Goal: Transaction & Acquisition: Book appointment/travel/reservation

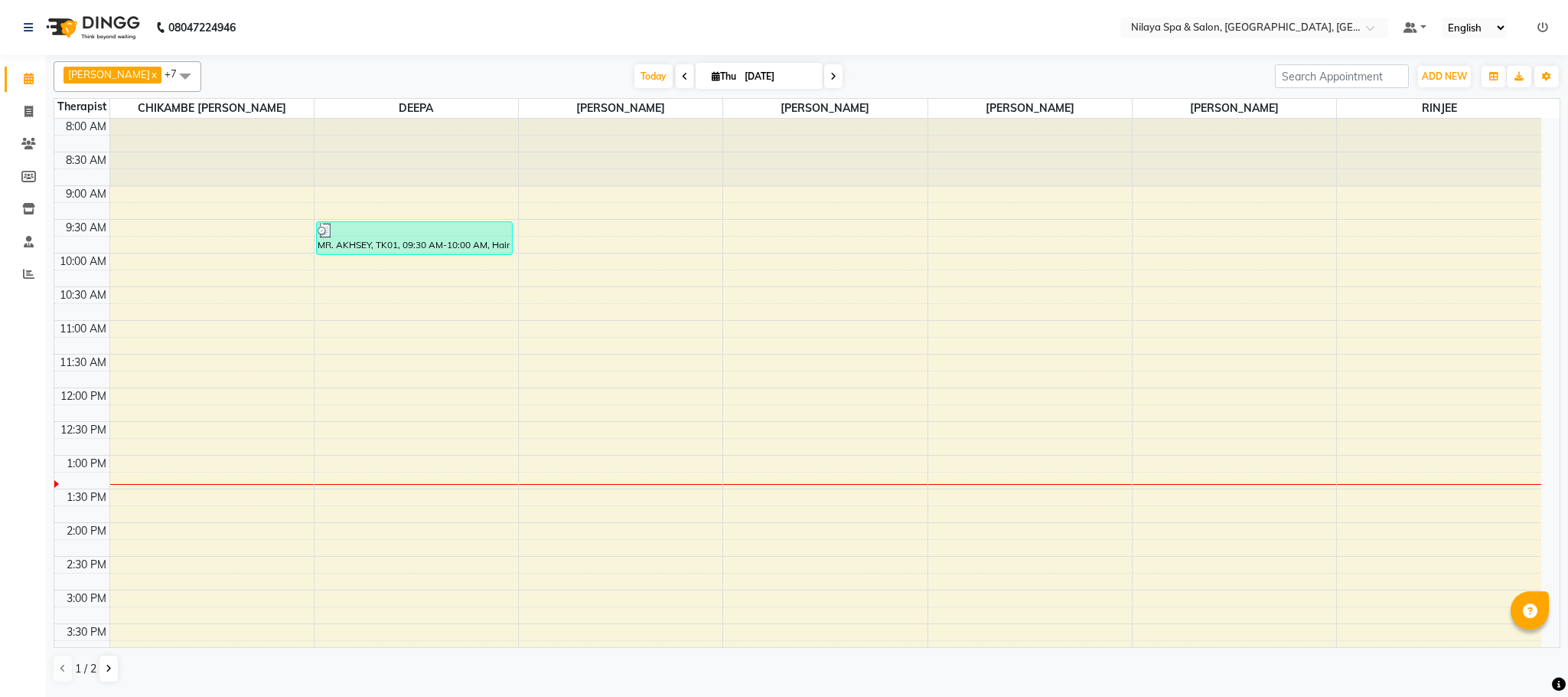
click at [197, 504] on div "8:00 AM 8:30 AM 9:00 AM 9:30 AM 10:00 AM 10:30 AM 11:00 AM 11:30 AM 12:00 PM 12…" at bounding box center [797, 624] width 1487 height 1010
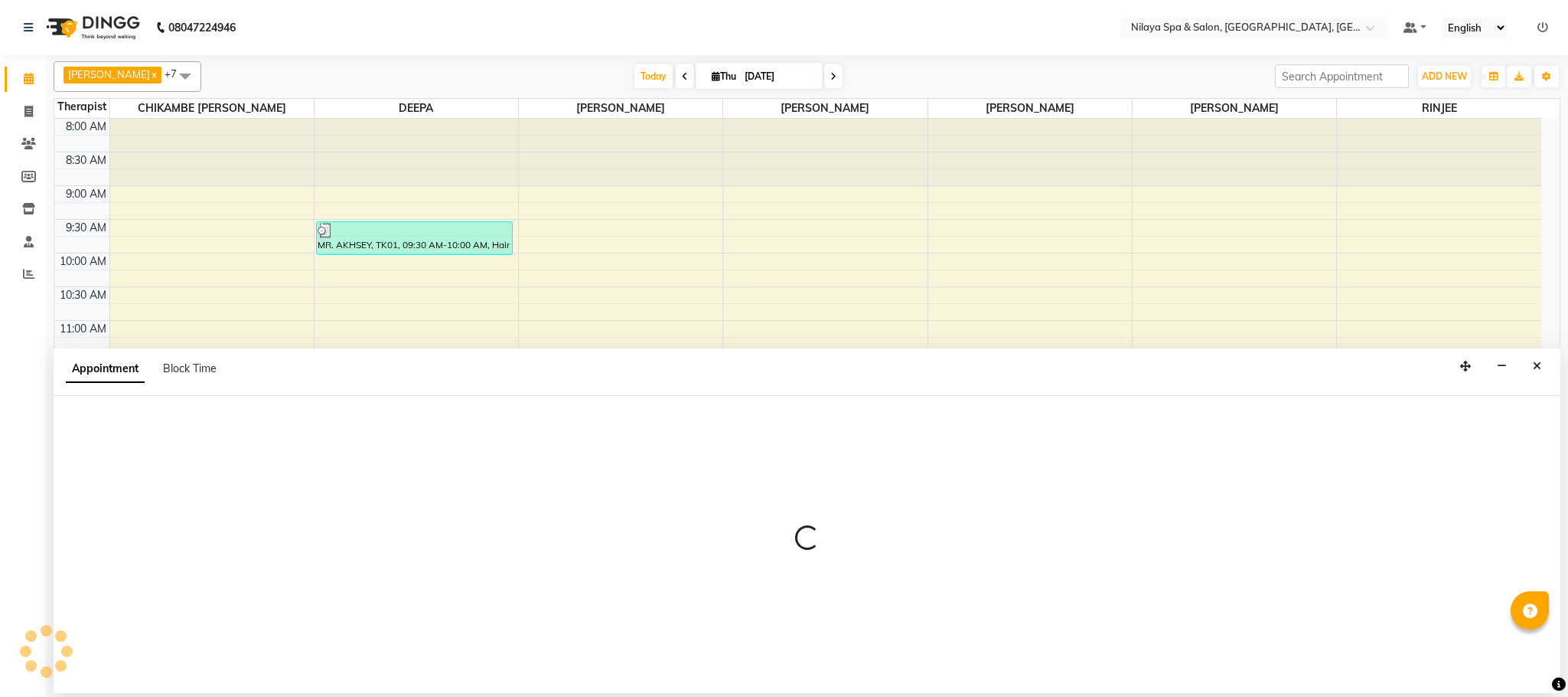
select select "82530"
select select "810"
select select "tentative"
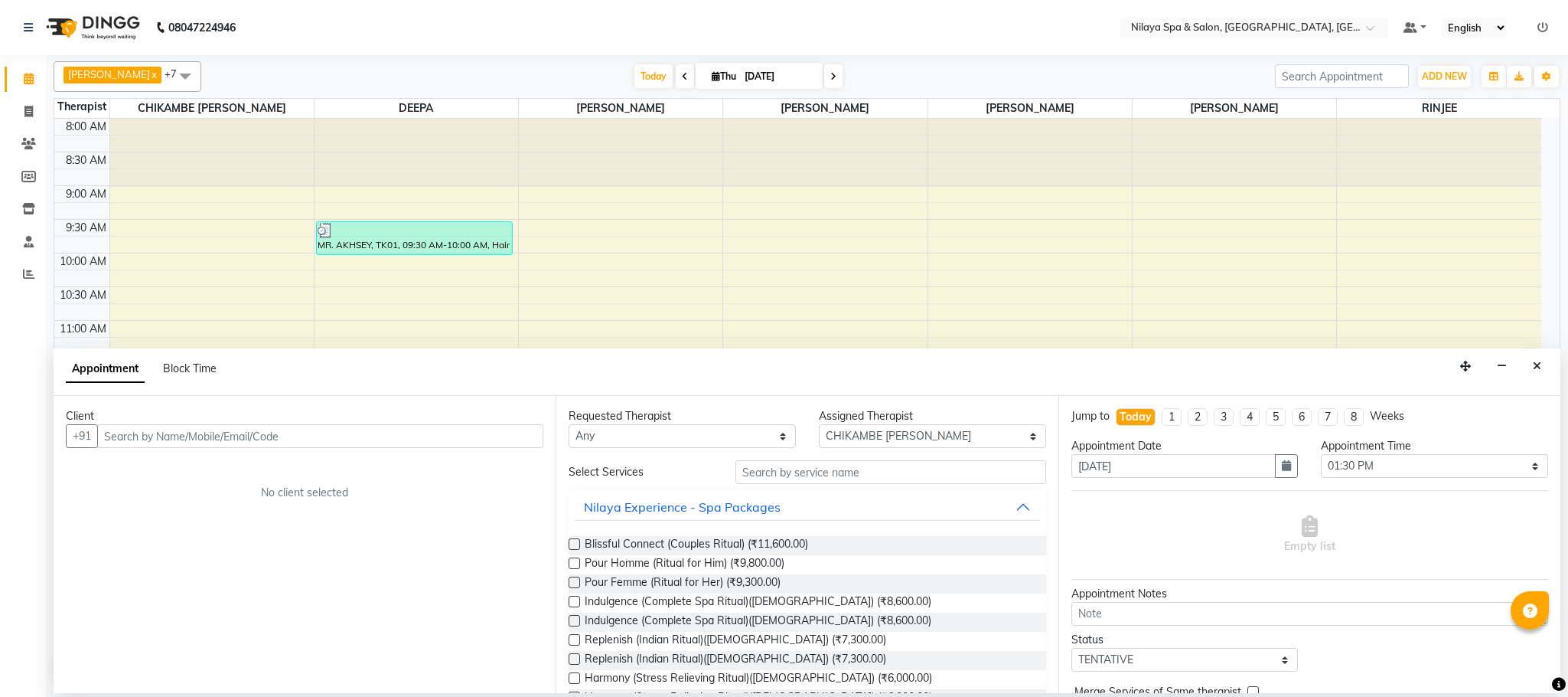
click at [152, 430] on input "text" at bounding box center [321, 436] width 447 height 23
type input "9717978979"
click at [522, 433] on span "Add Client" at bounding box center [512, 435] width 52 height 14
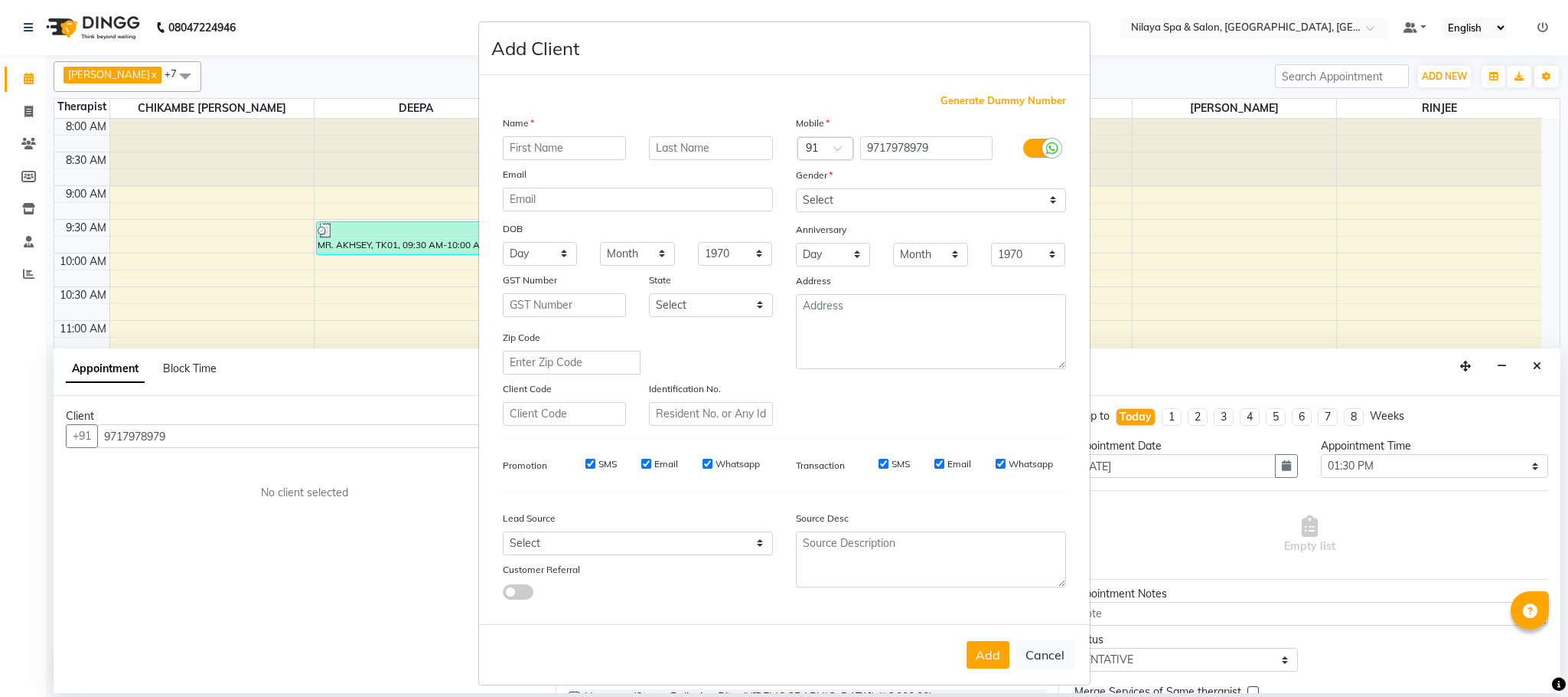
click at [554, 137] on input "text" at bounding box center [565, 148] width 124 height 23
click at [553, 145] on input "text" at bounding box center [565, 148] width 124 height 23
type input "I.j"
click at [994, 649] on button "Add" at bounding box center [987, 654] width 42 height 28
click at [1045, 198] on select "Select [DEMOGRAPHIC_DATA] [DEMOGRAPHIC_DATA] Other Prefer Not To Say" at bounding box center [931, 200] width 270 height 23
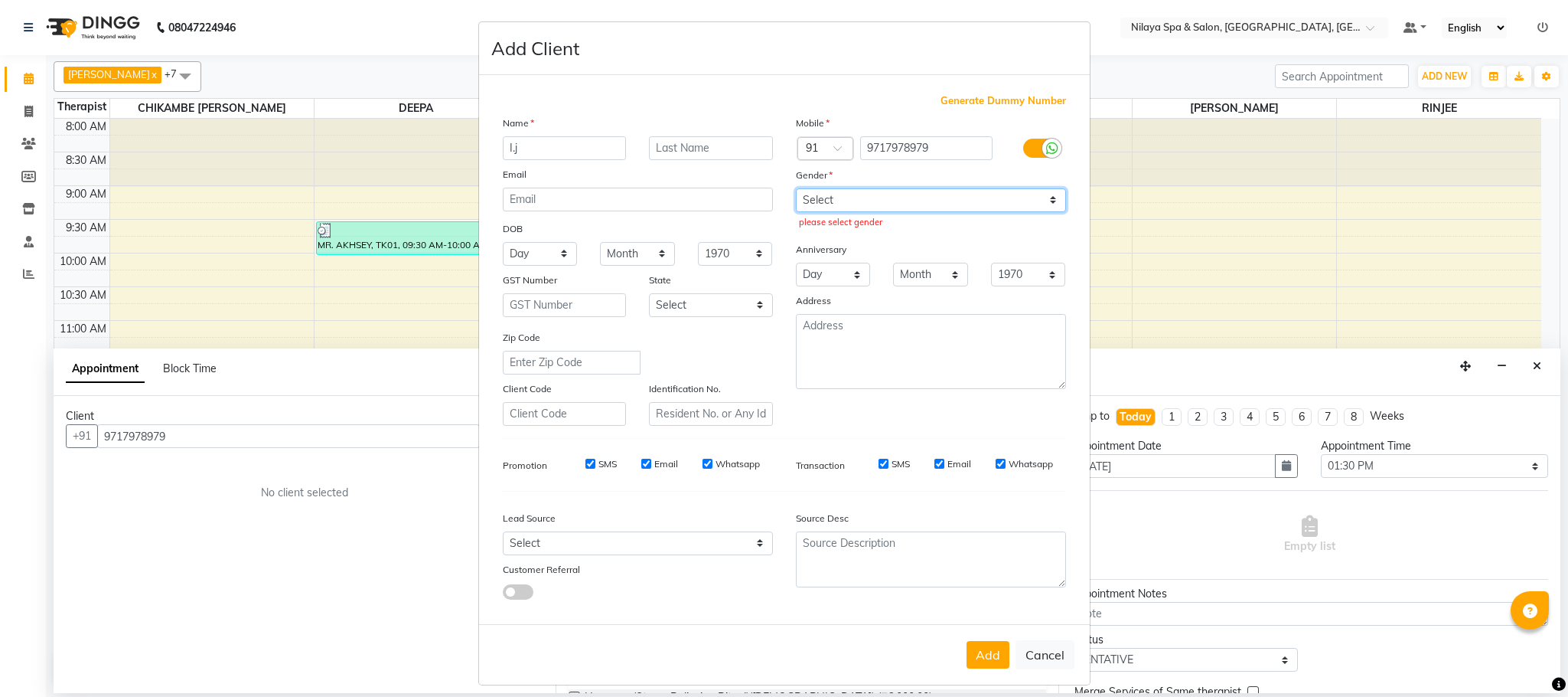
select select "[DEMOGRAPHIC_DATA]"
click at [796, 188] on select "Select [DEMOGRAPHIC_DATA] [DEMOGRAPHIC_DATA] Other Prefer Not To Say" at bounding box center [931, 200] width 270 height 23
click at [978, 641] on button "Add" at bounding box center [987, 654] width 42 height 28
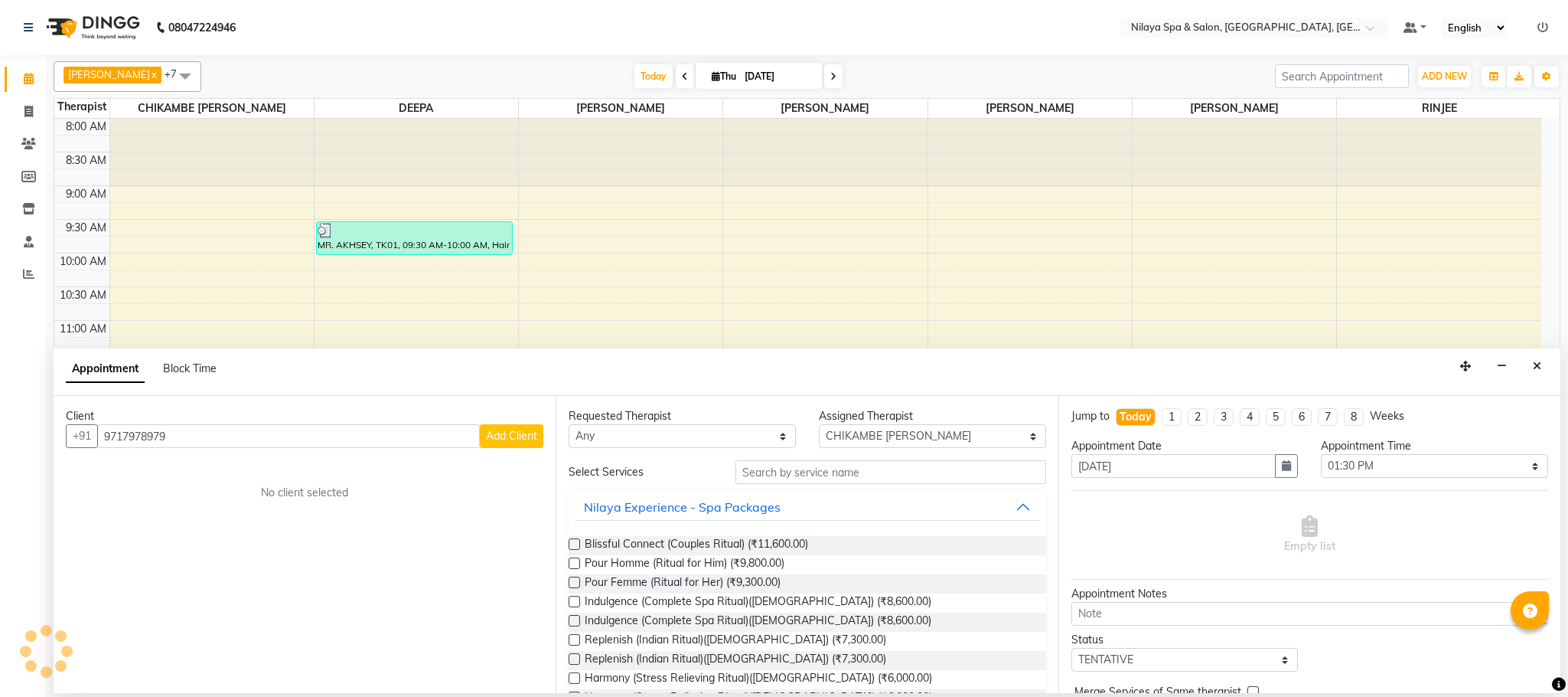
type input "97******79"
select select
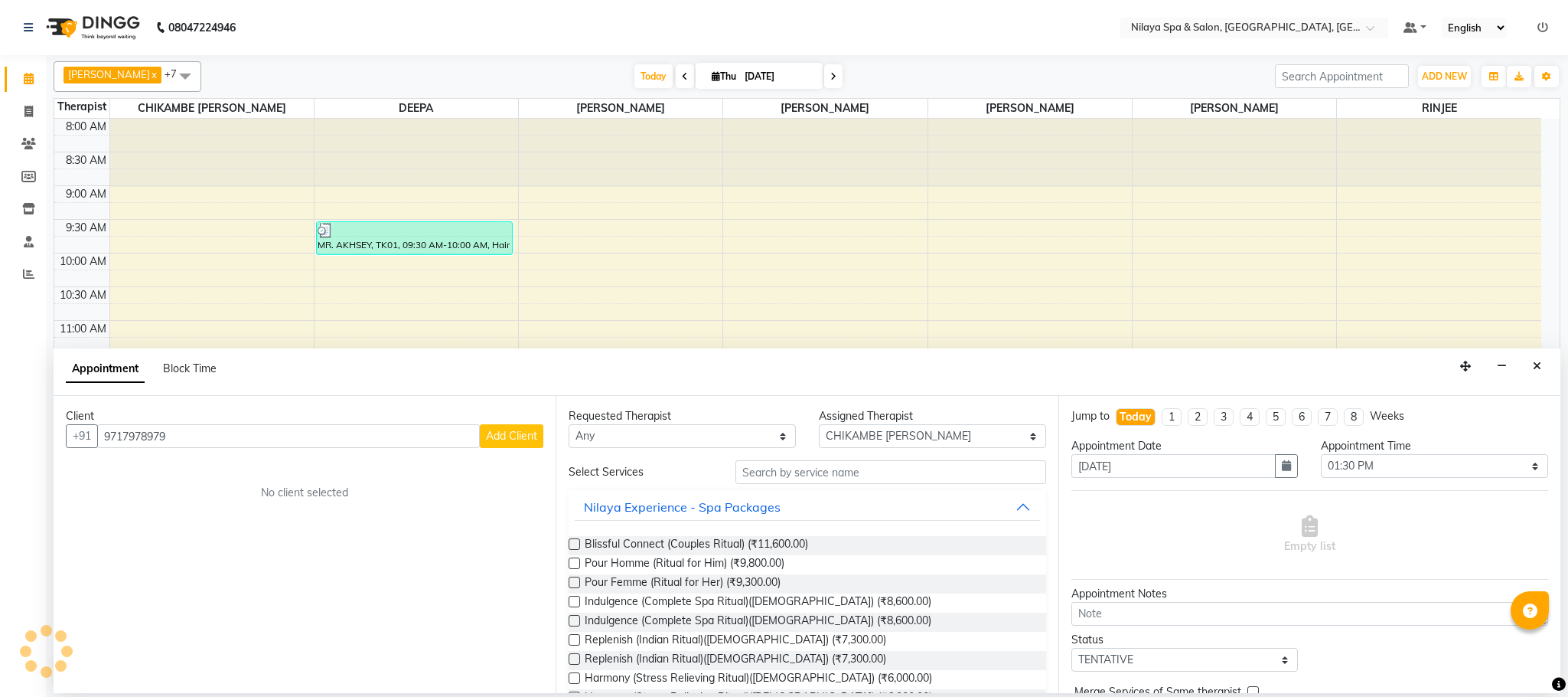
select select
checkbox input "false"
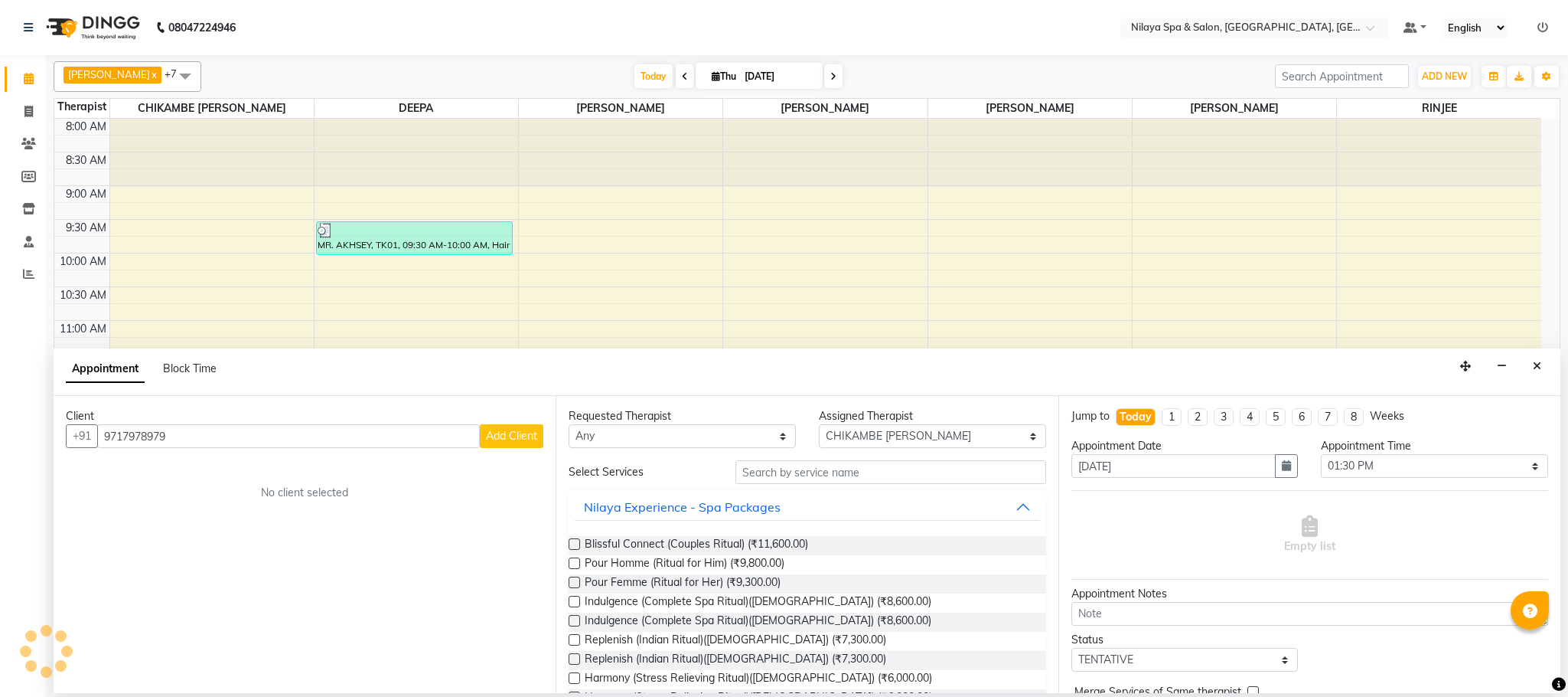
checkbox input "false"
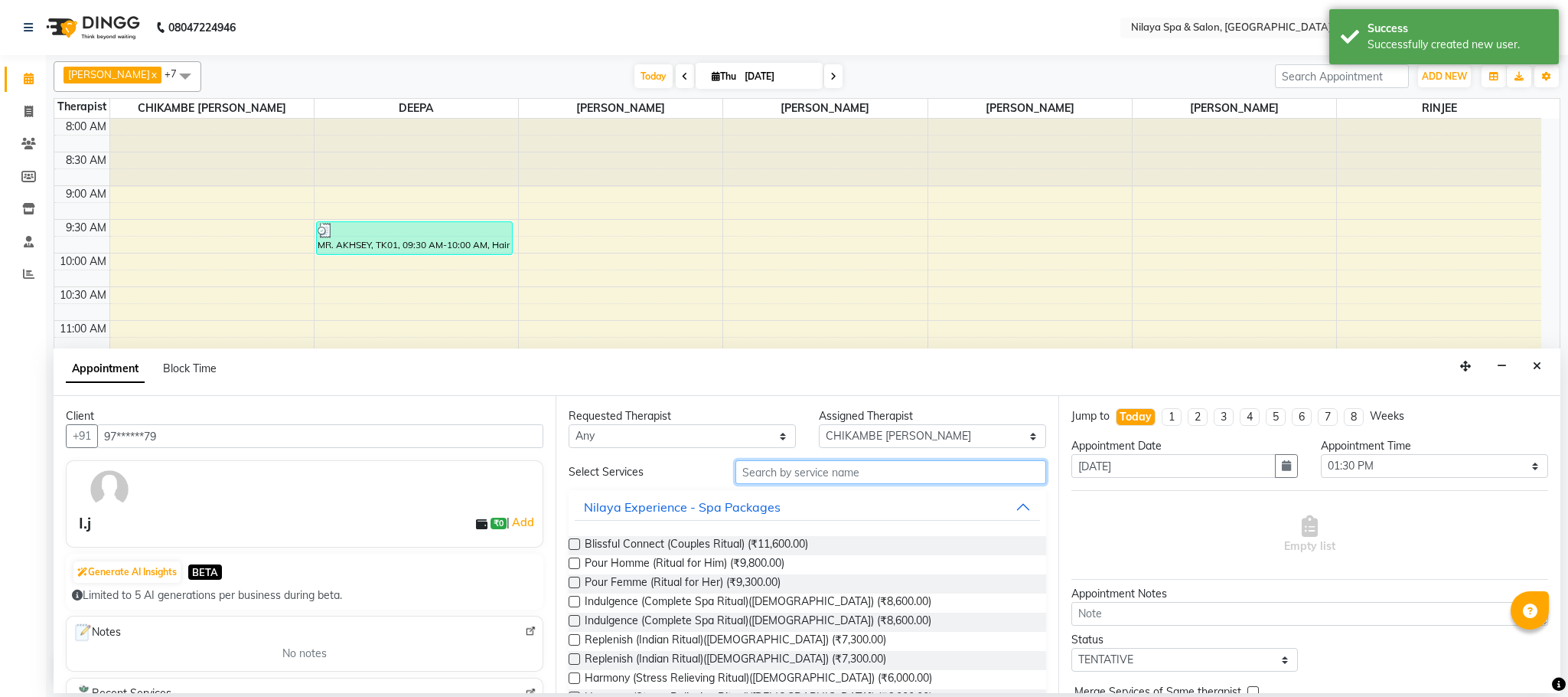
click at [794, 467] on input "text" at bounding box center [891, 472] width 311 height 23
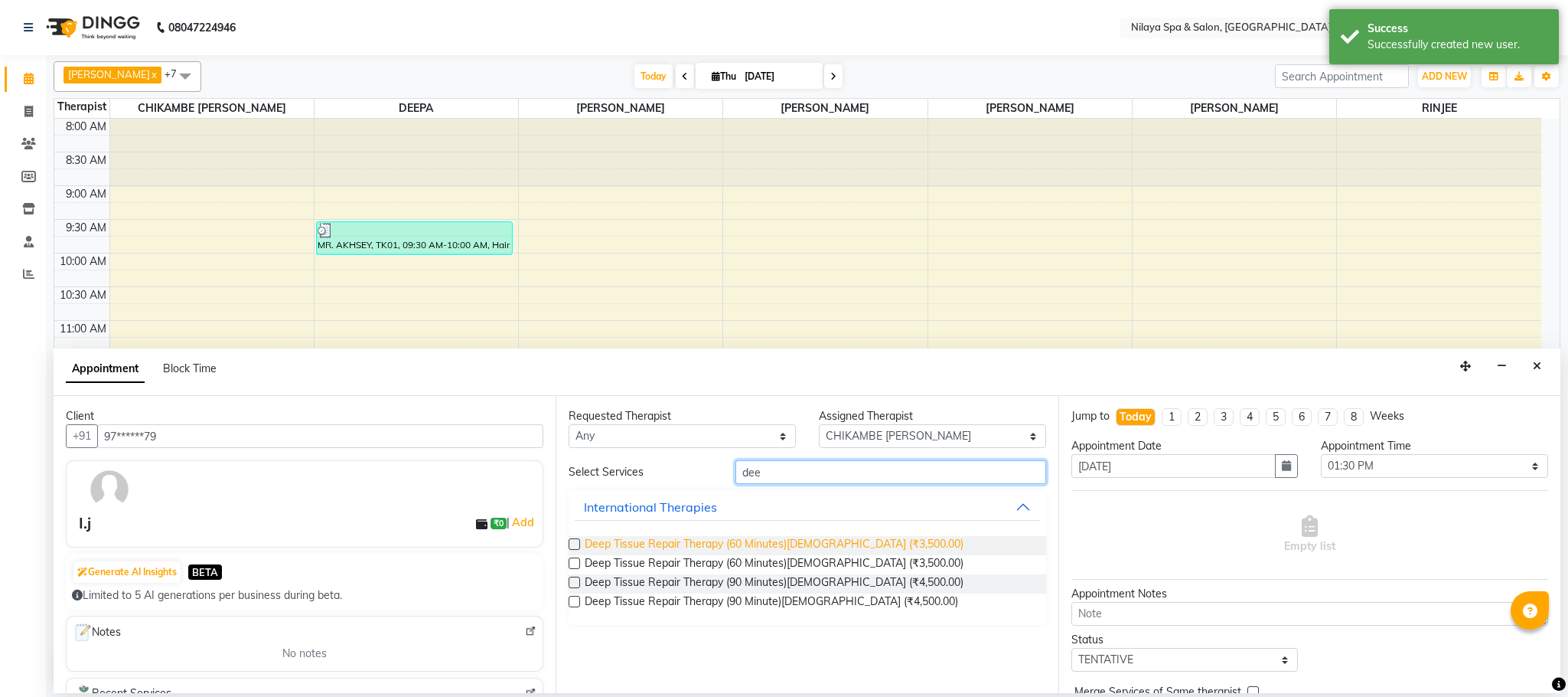
type input "dee"
click at [859, 544] on span "Deep Tissue Repair Therapy (60 Minutes)[DEMOGRAPHIC_DATA] (₹3,500.00)" at bounding box center [774, 545] width 379 height 19
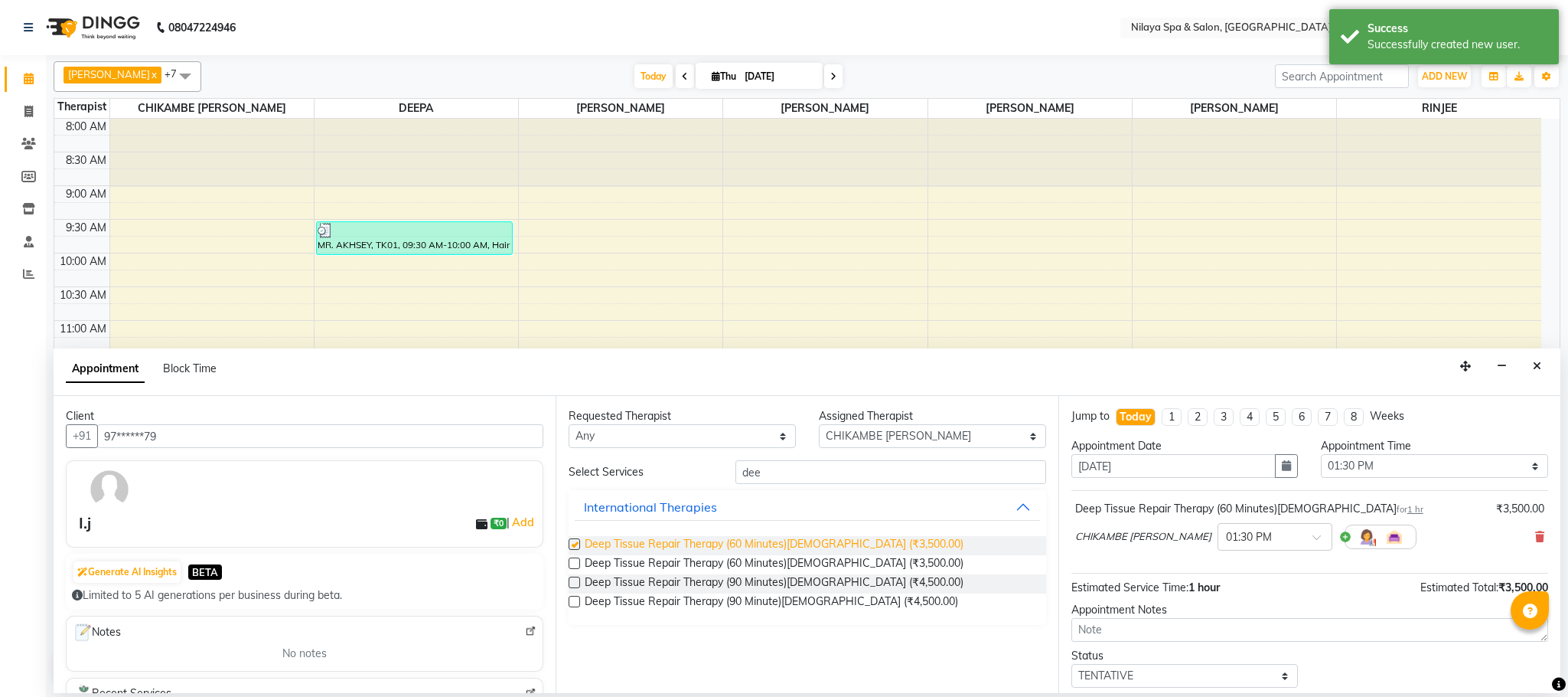
checkbox input "false"
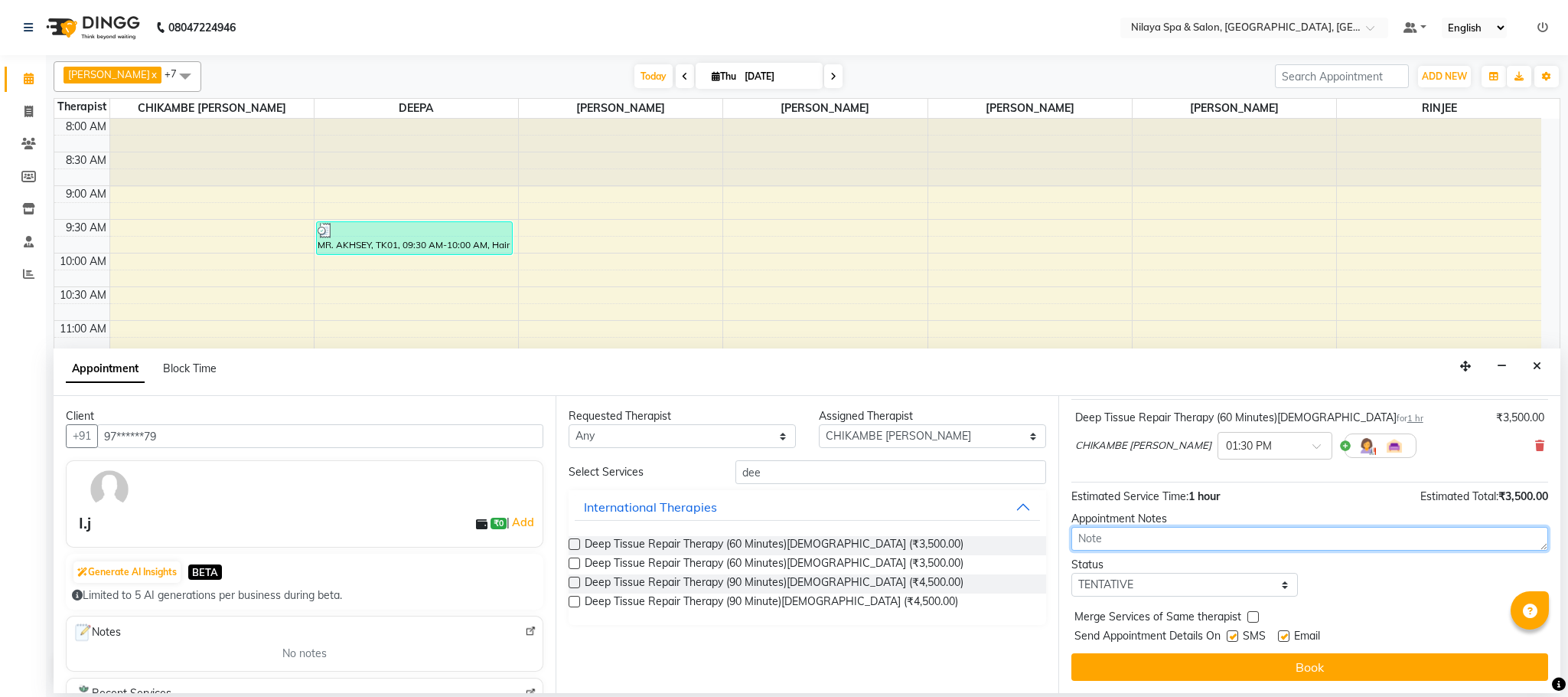
click at [1141, 542] on textarea at bounding box center [1310, 539] width 477 height 23
type textarea "B"
type textarea "Booked by [DEMOGRAPHIC_DATA]"
click at [1279, 587] on select "Select TENTATIVE CONFIRM CHECK-IN UPCOMING" at bounding box center [1185, 584] width 227 height 23
select select "check-in"
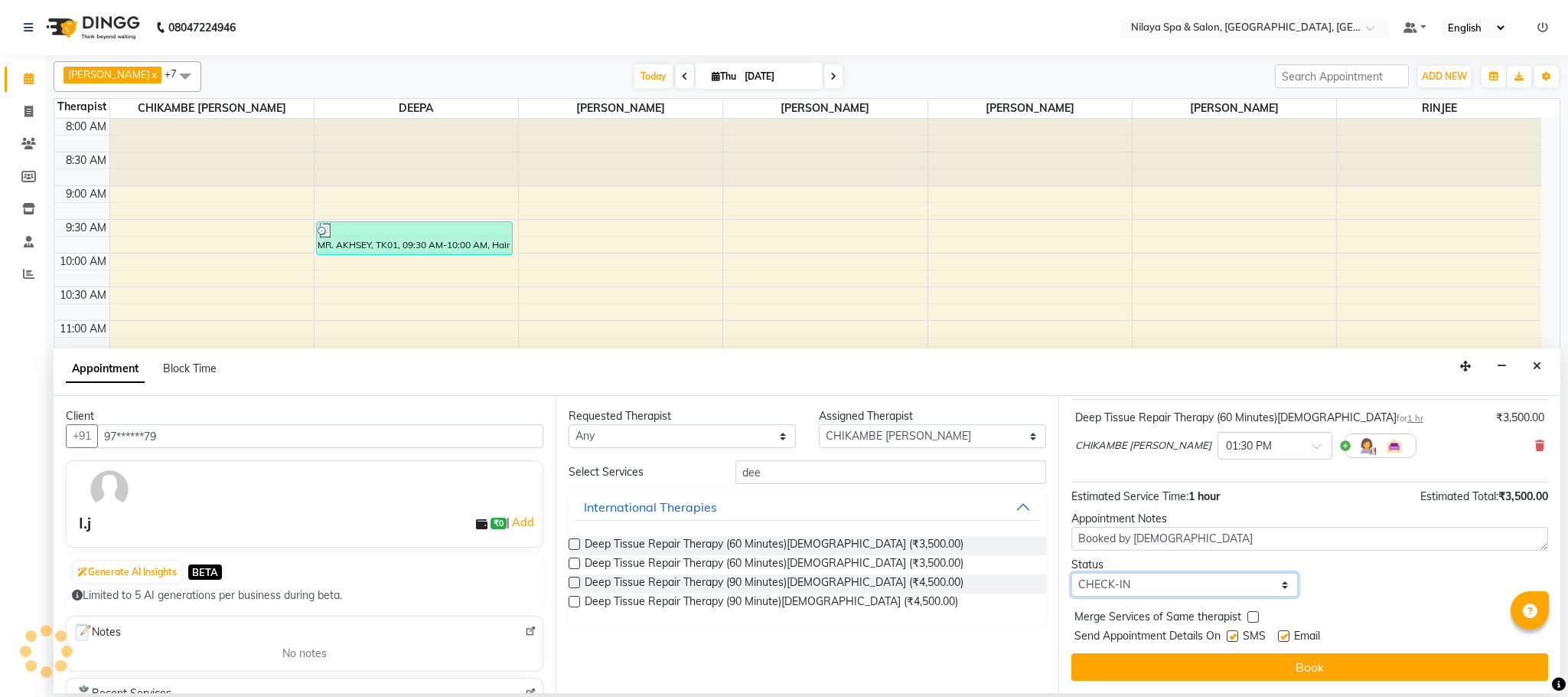
click at [1071, 574] on select "Select TENTATIVE CONFIRM CHECK-IN UPCOMING" at bounding box center [1185, 584] width 227 height 23
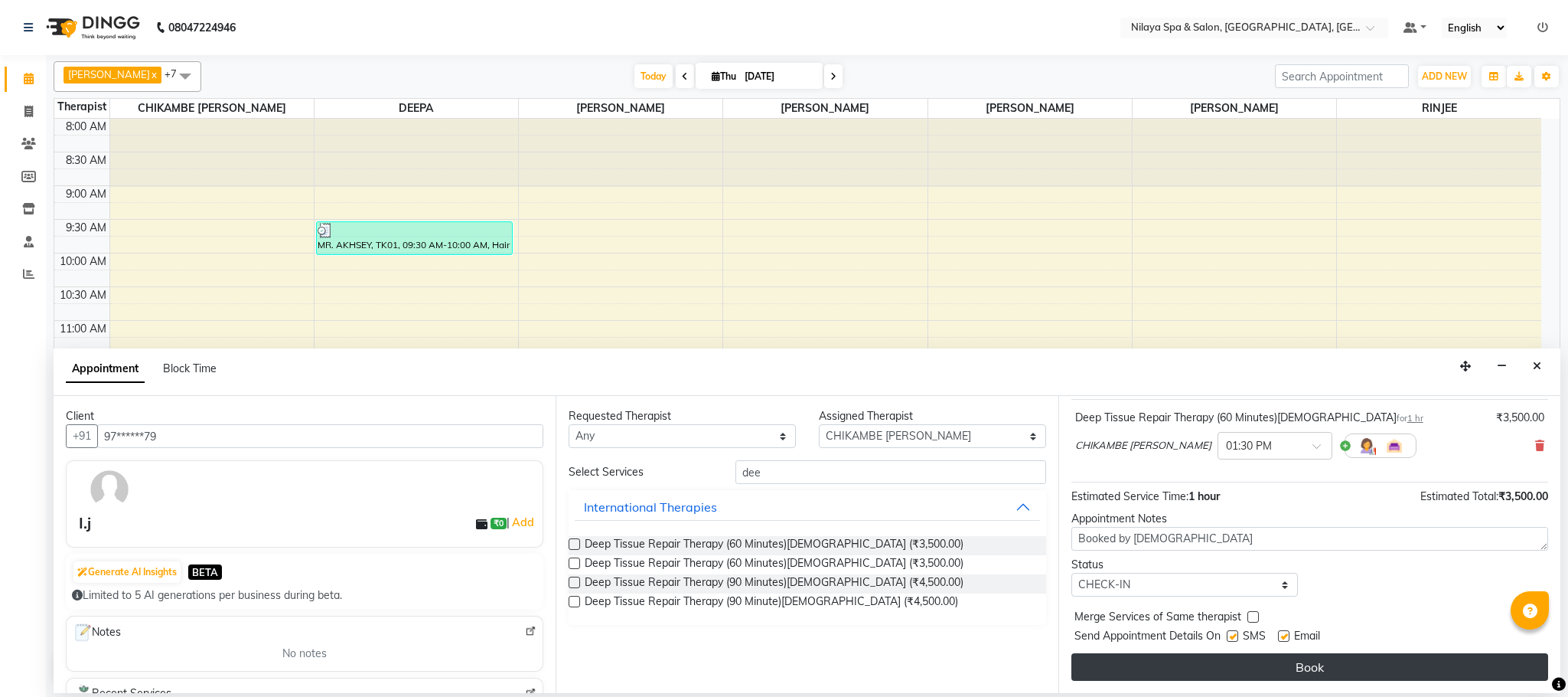
click at [1291, 666] on button "Book" at bounding box center [1310, 667] width 477 height 28
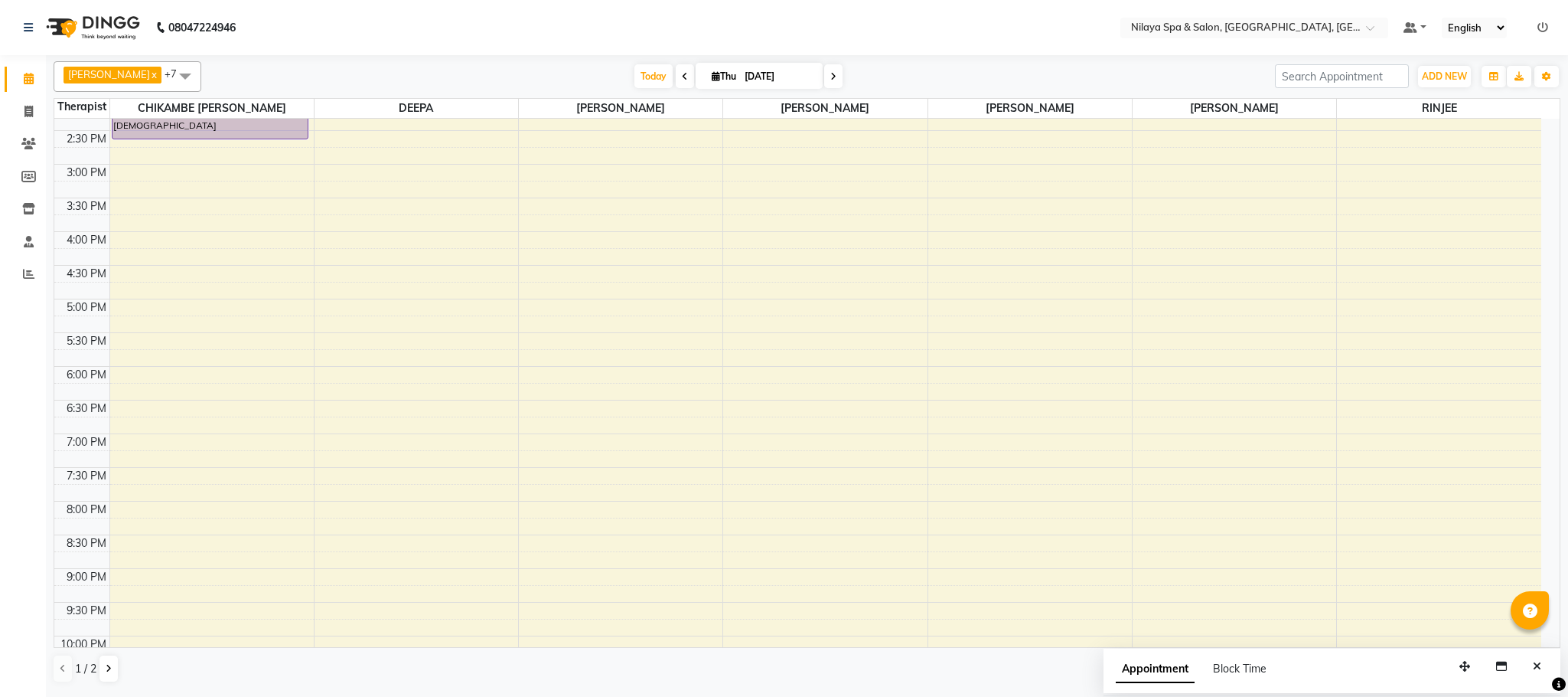
scroll to position [504, 0]
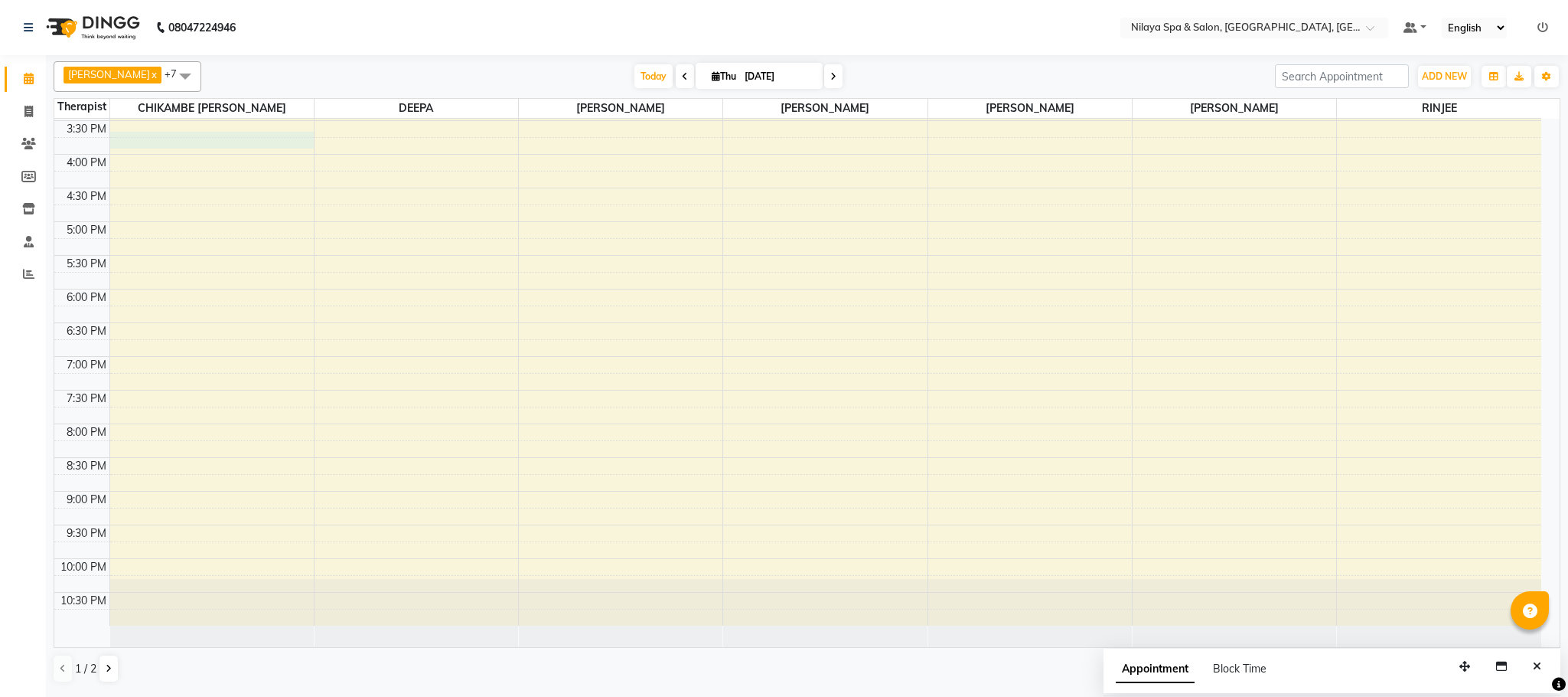
click at [146, 138] on div "8:00 AM 8:30 AM 9:00 AM 9:30 AM 10:00 AM 10:30 AM 11:00 AM 11:30 AM 12:00 PM 12…" at bounding box center [797, 121] width 1487 height 1010
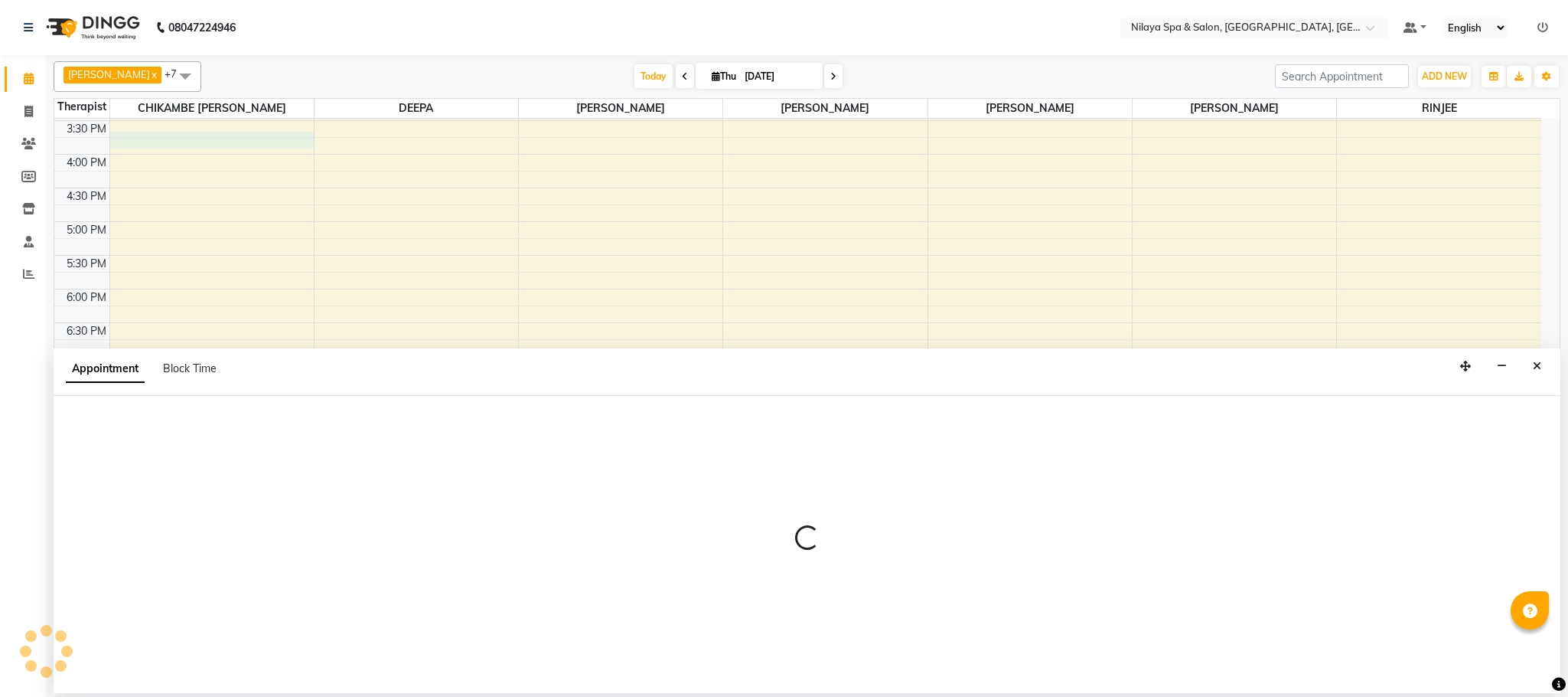
select select "82530"
select select "930"
select select "tentative"
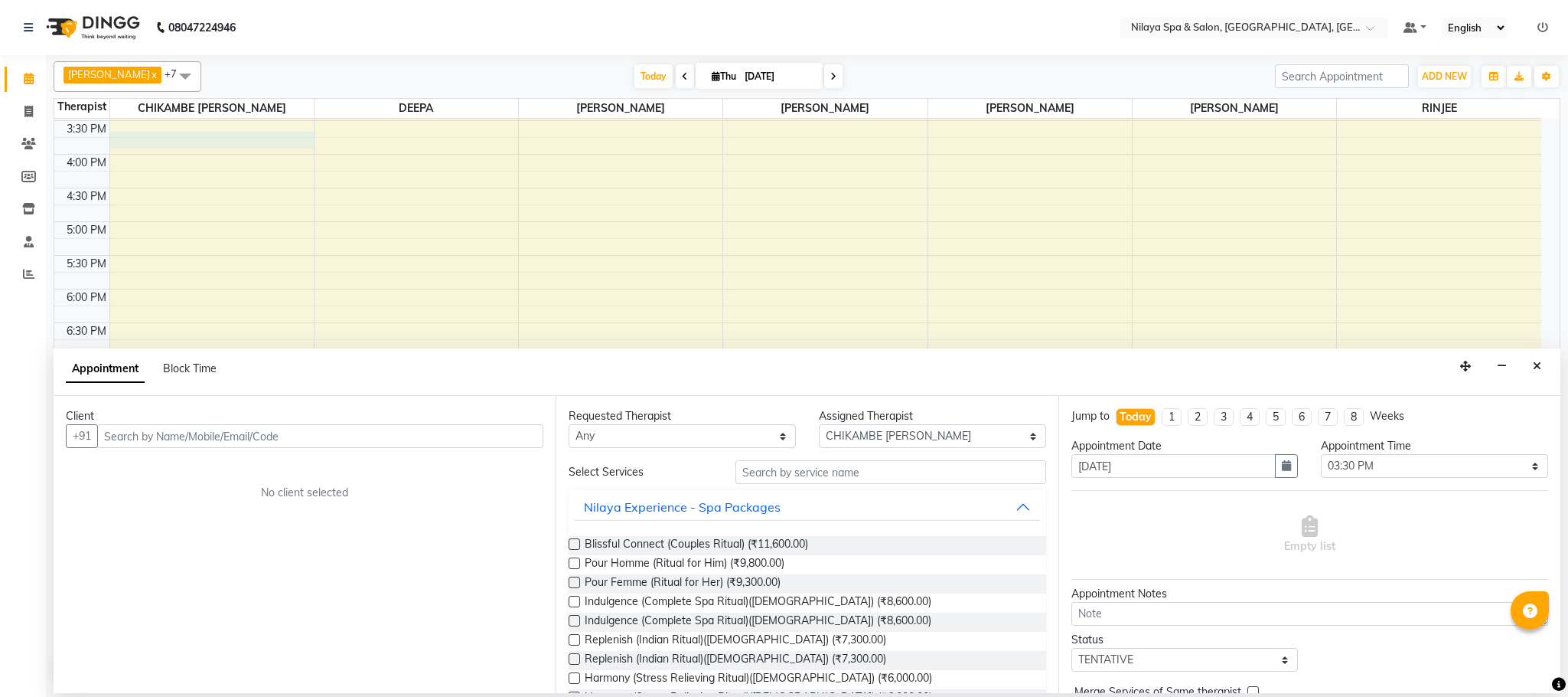
click at [192, 439] on input "text" at bounding box center [321, 436] width 447 height 23
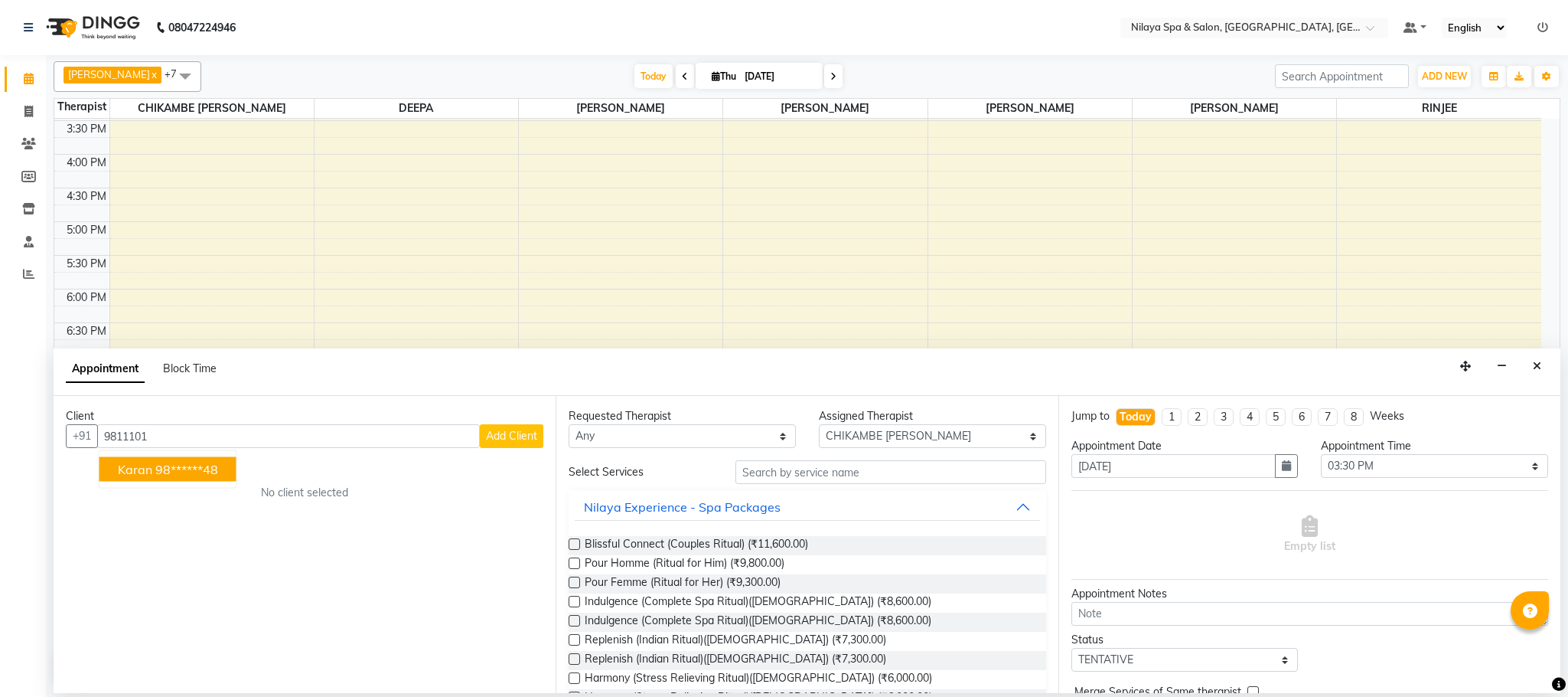
click at [177, 462] on button "Karan 98******48" at bounding box center [167, 469] width 137 height 24
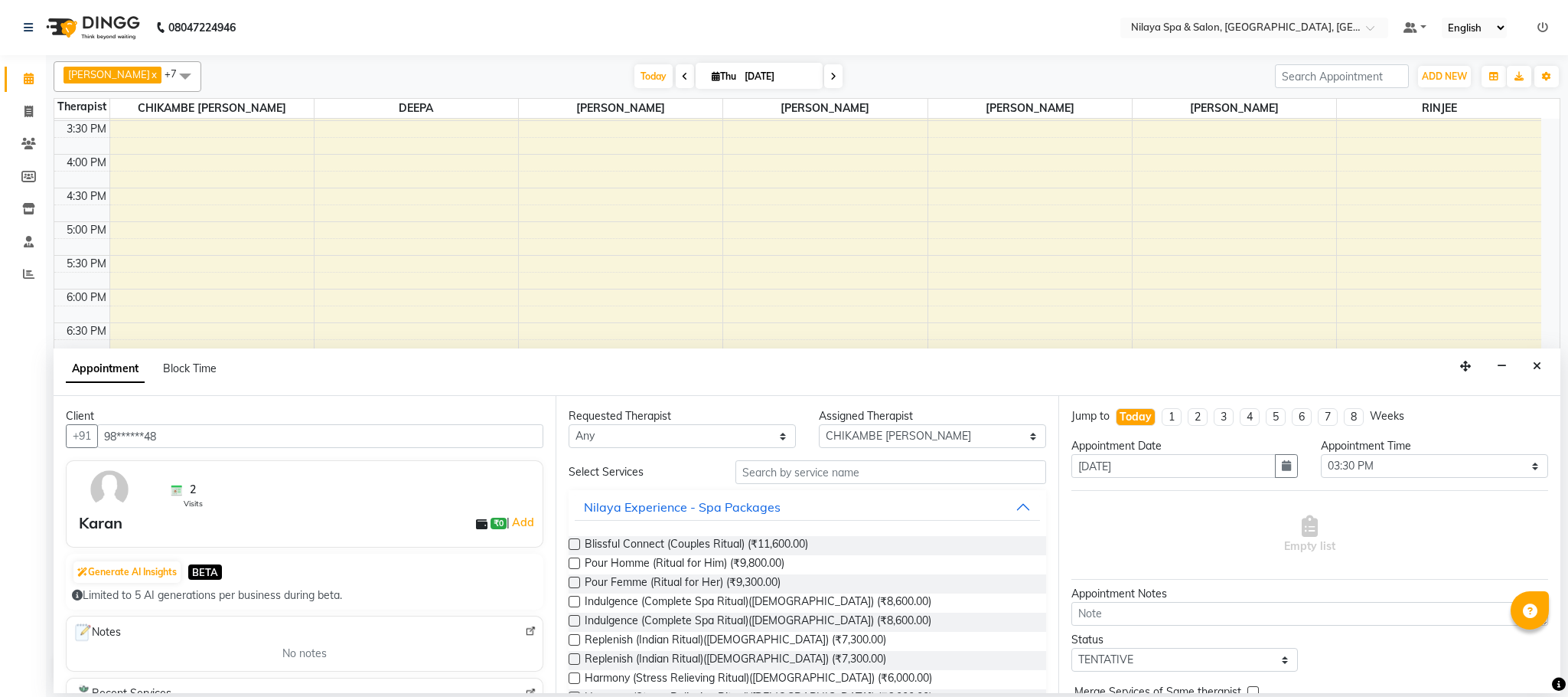
type input "98******48"
click at [901, 480] on input "text" at bounding box center [891, 472] width 311 height 23
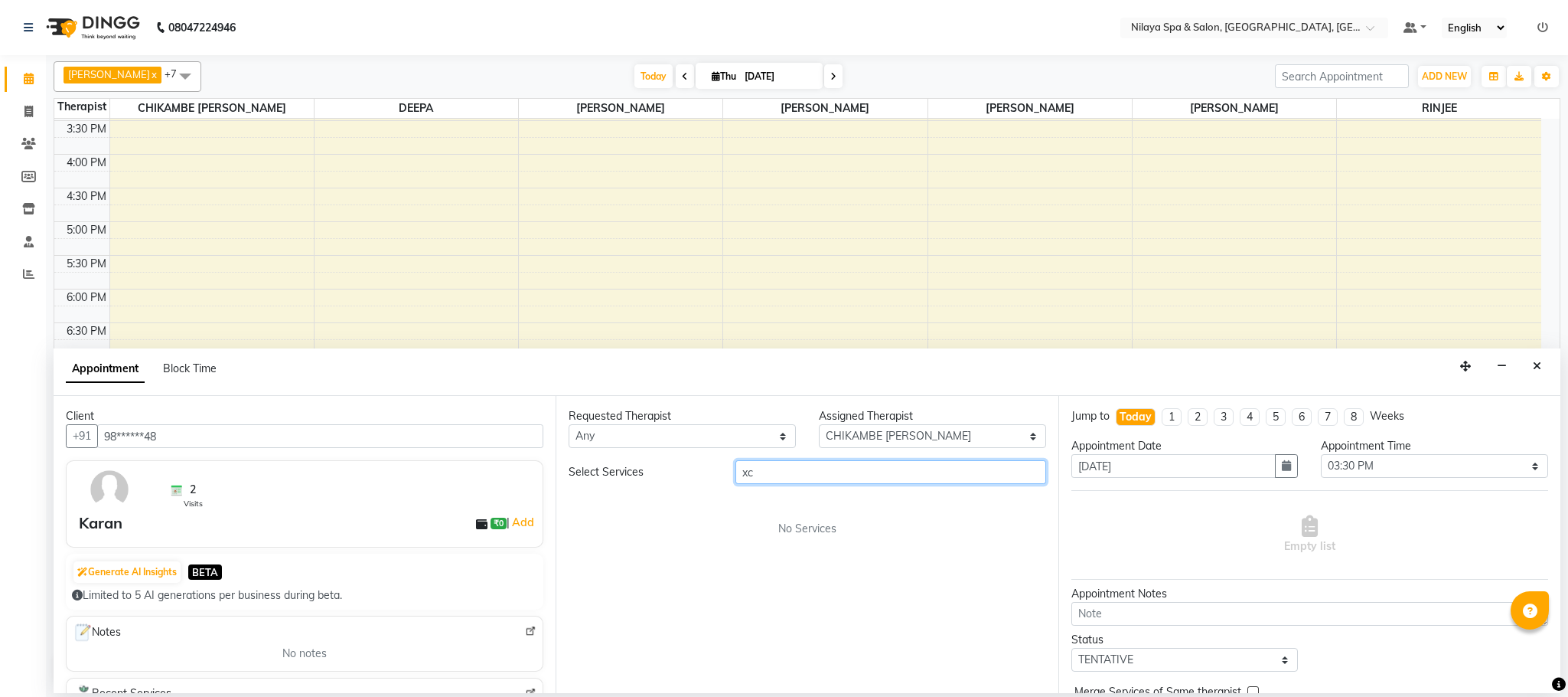
type input "x"
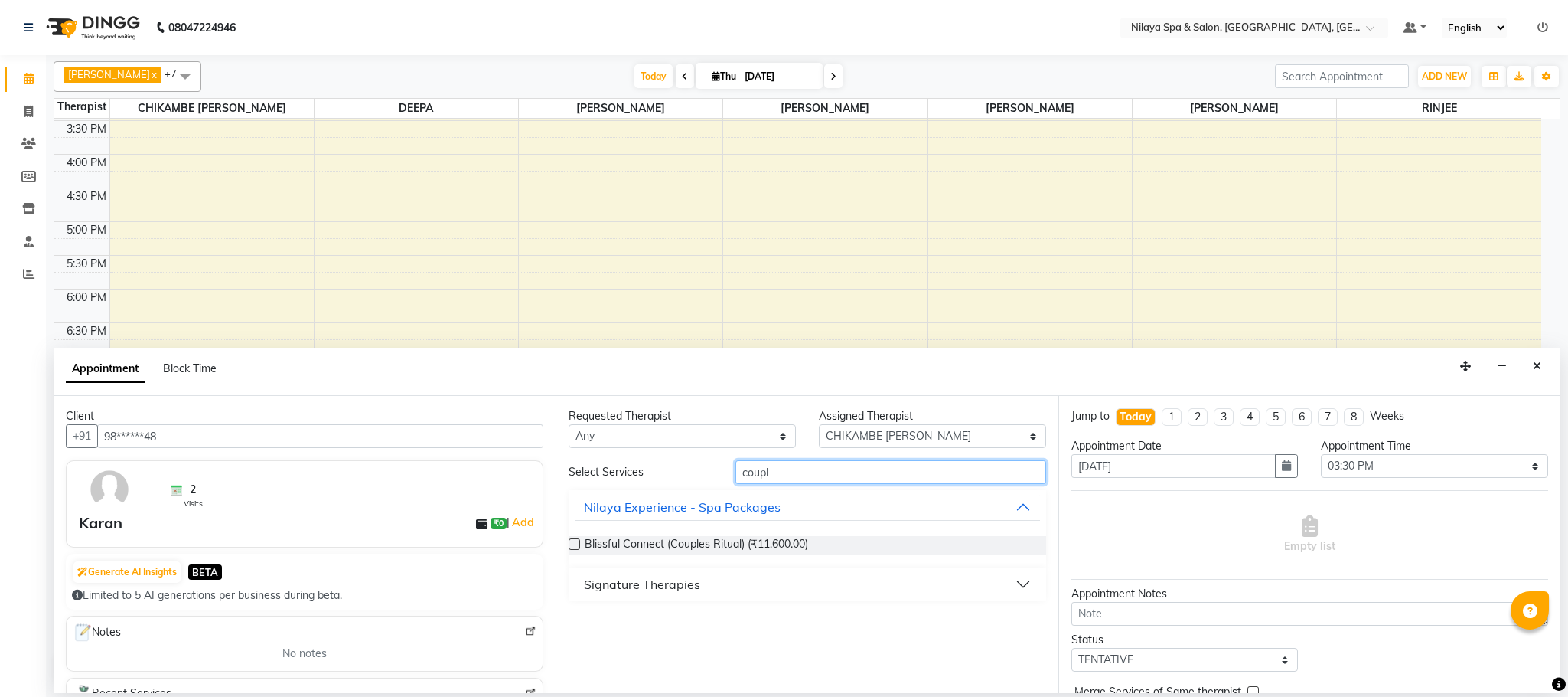
type input "coupl"
click at [1018, 588] on button "Signature Therapies" at bounding box center [807, 584] width 465 height 28
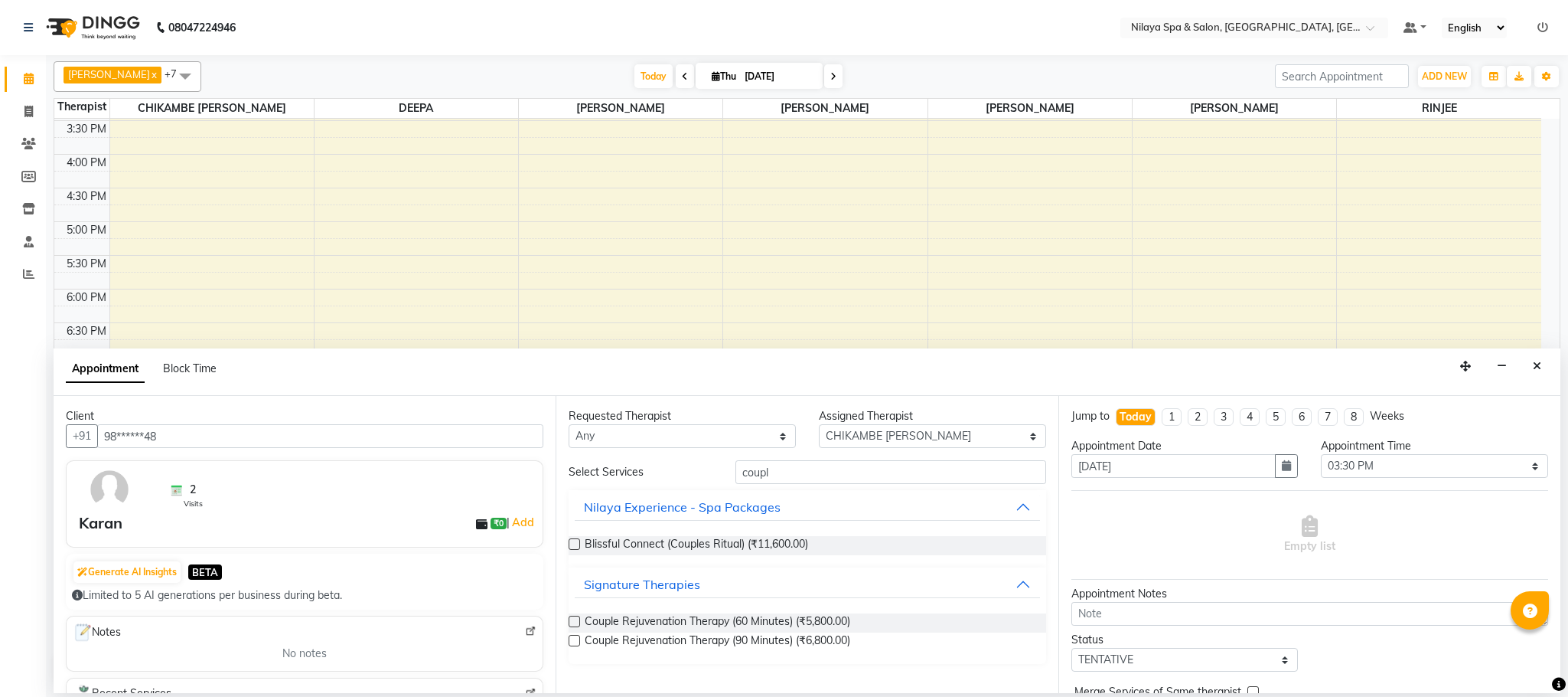
click at [578, 641] on label at bounding box center [574, 640] width 12 height 12
click at [578, 641] on input "checkbox" at bounding box center [573, 642] width 10 height 10
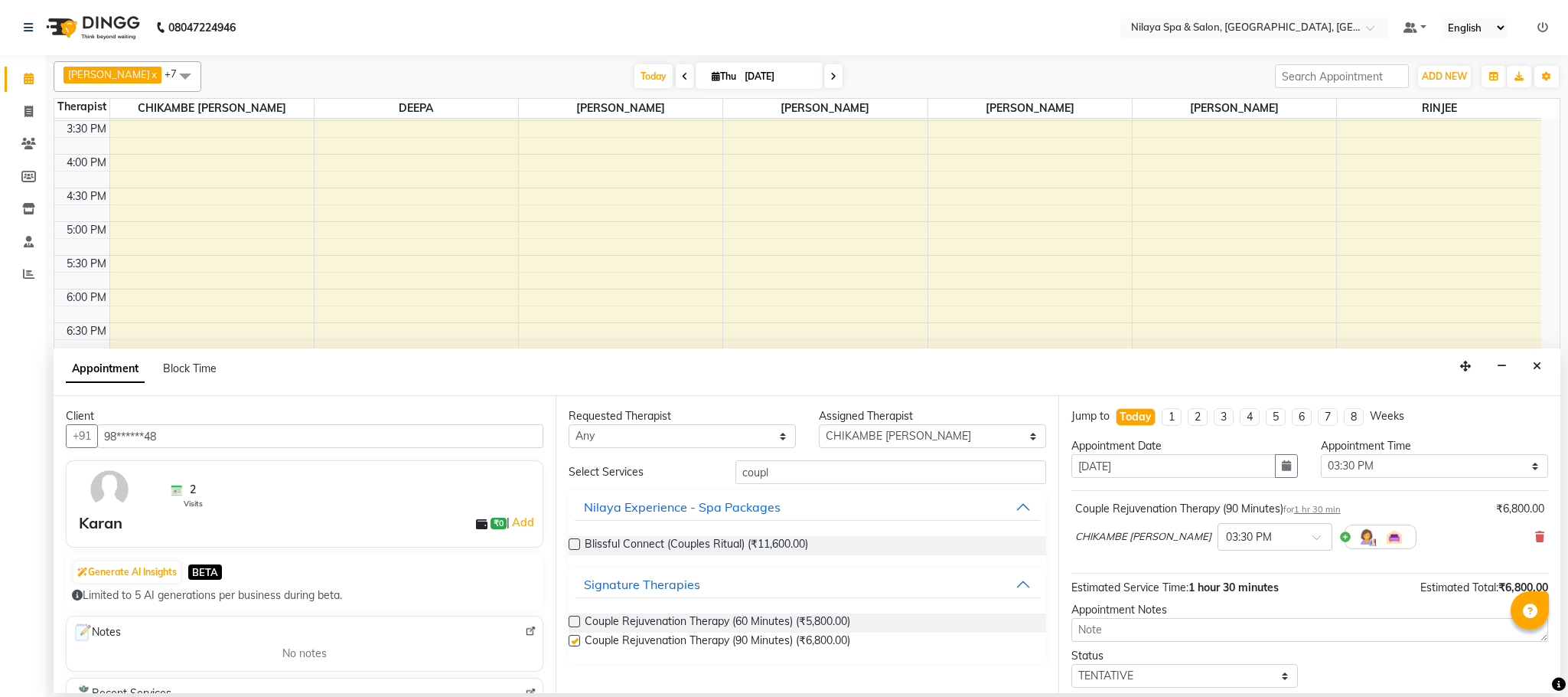
checkbox input "false"
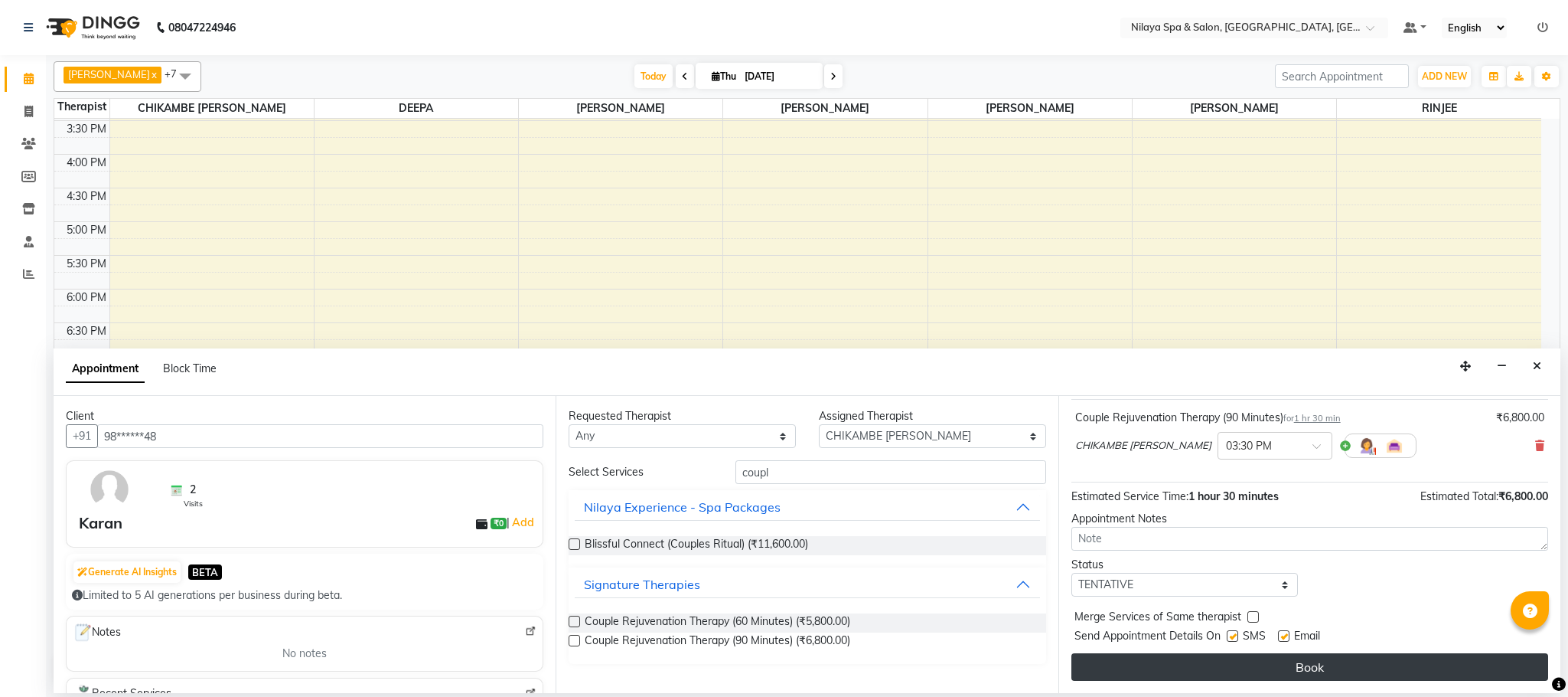
click at [1401, 663] on button "Book" at bounding box center [1310, 667] width 477 height 28
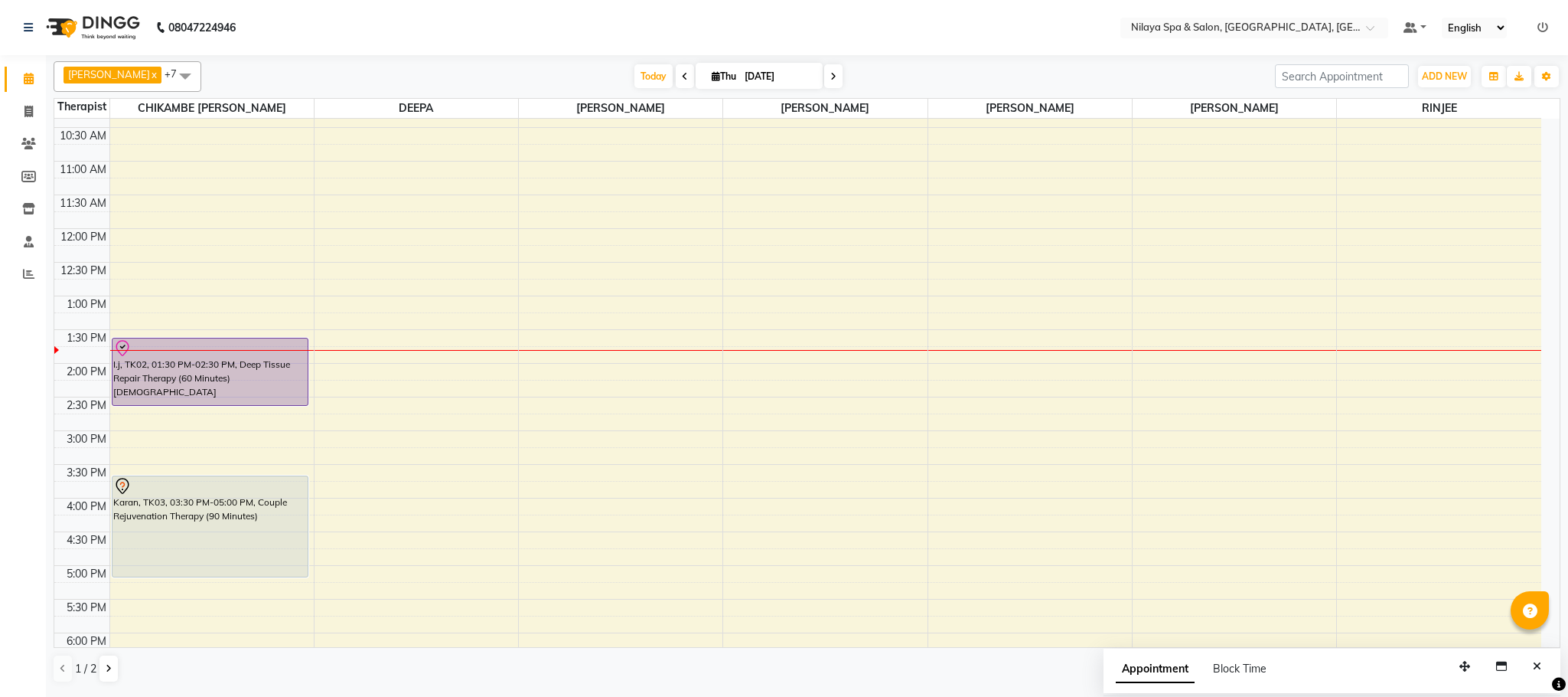
scroll to position [0, 0]
